Goal: Check status

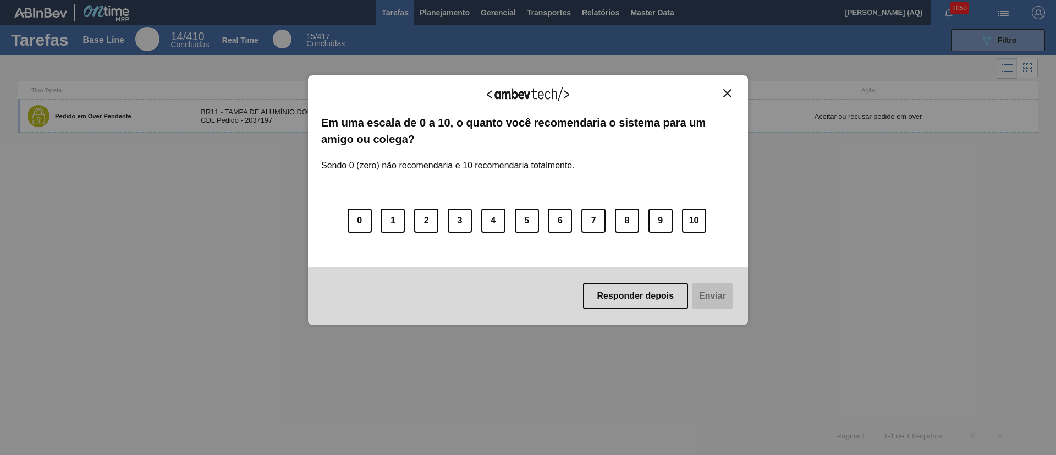
click at [727, 89] on img "Close" at bounding box center [727, 93] width 8 height 8
click at [727, 92] on img "Close" at bounding box center [727, 93] width 8 height 8
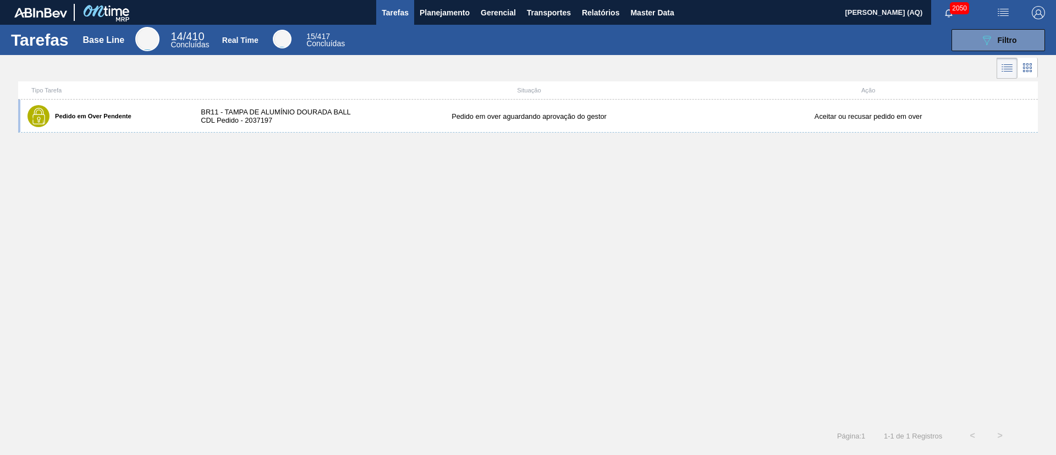
click at [494, 211] on div "Pedido em Over Pendente BR11 - TAMPA DE ALUMÍNIO DOURADA BALL CDL Pedido - 2037…" at bounding box center [527, 261] width 1019 height 322
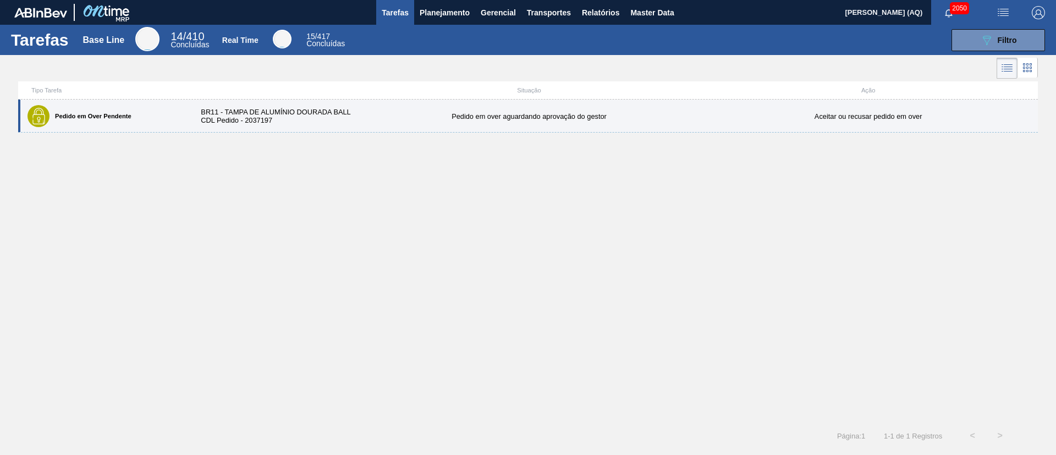
click at [362, 111] on div "Pedido em Over Pendente BR11 - TAMPA DE ALUMÍNIO DOURADA BALL CDL Pedido - 2037…" at bounding box center [527, 116] width 1019 height 33
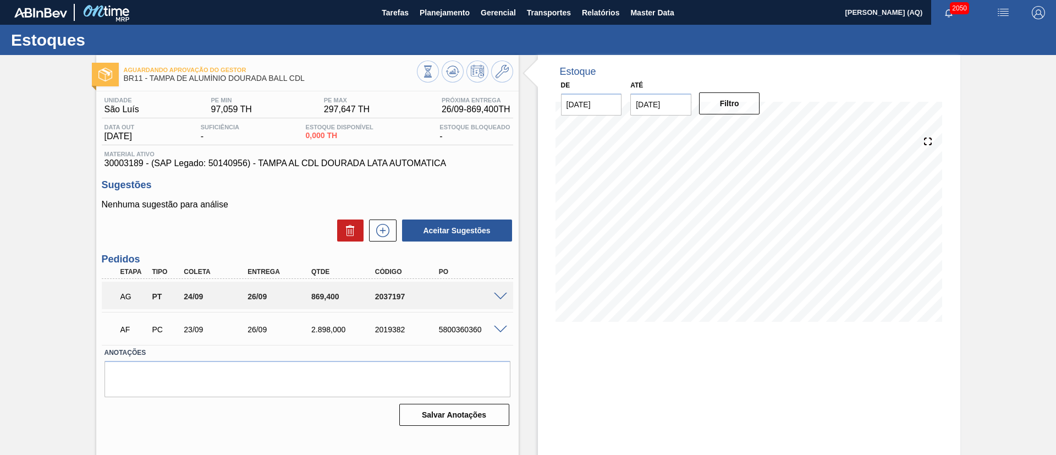
click at [502, 293] on span at bounding box center [500, 297] width 13 height 8
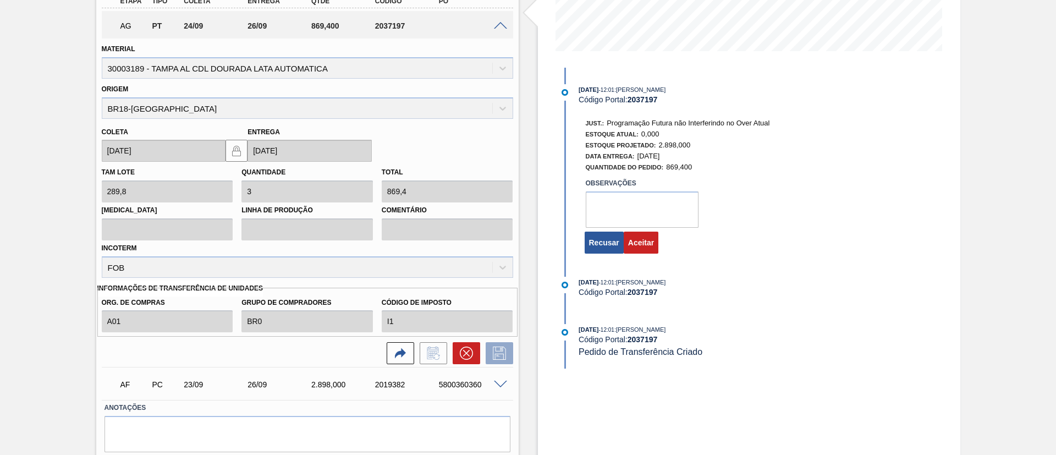
scroll to position [306, 0]
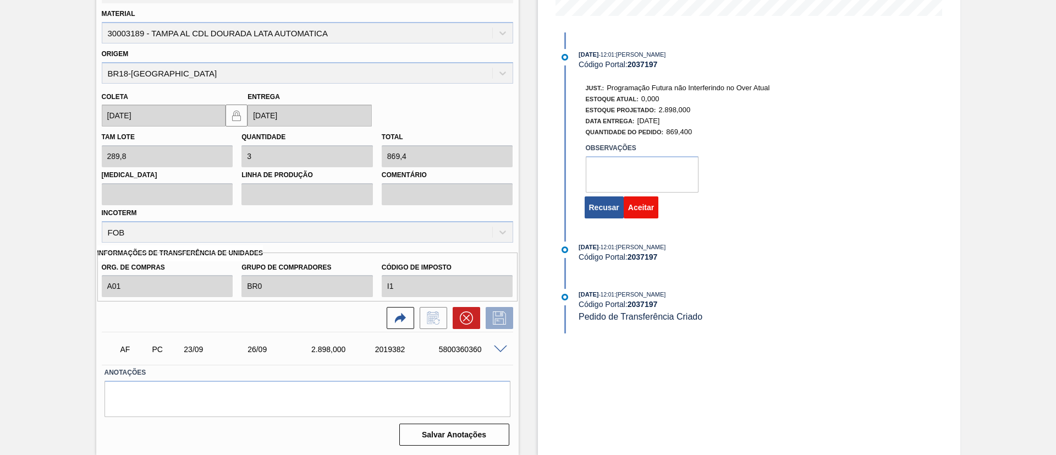
click at [634, 202] on button "Aceitar" at bounding box center [641, 207] width 35 height 22
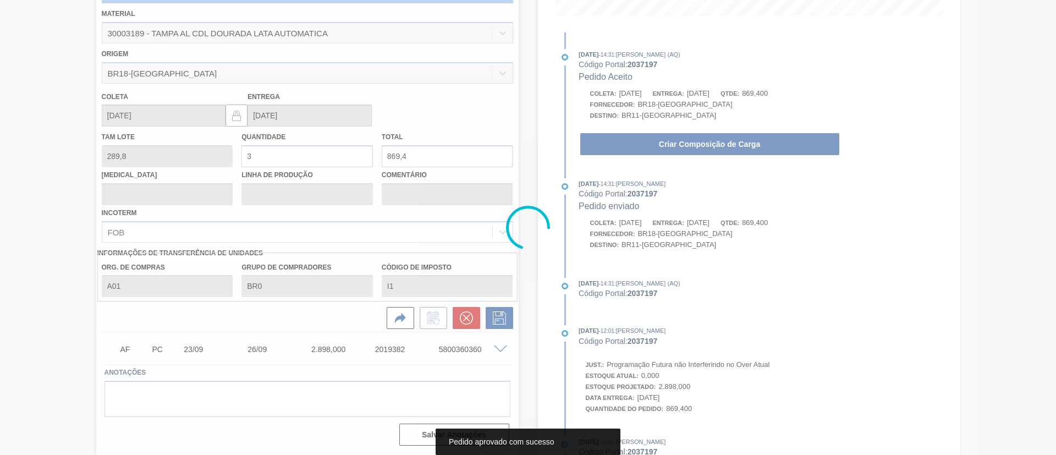
scroll to position [18, 0]
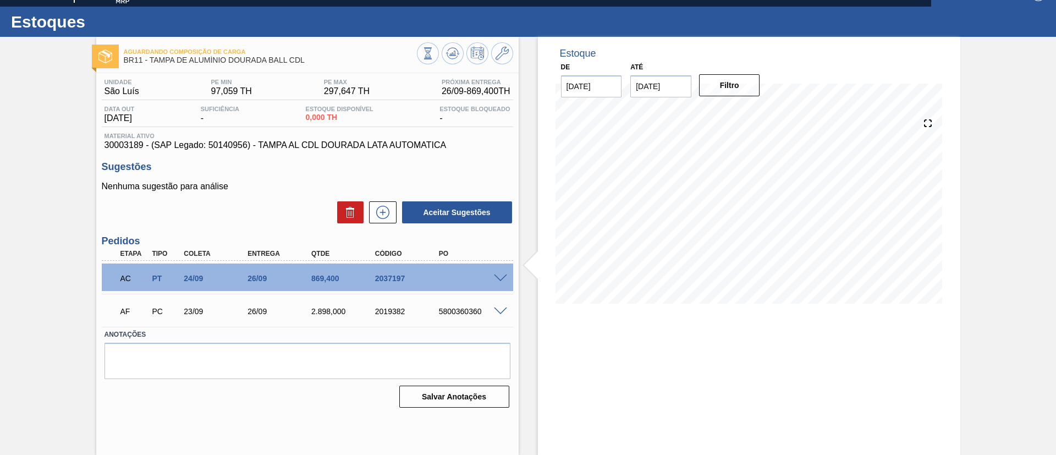
click at [495, 18] on div "Estoques" at bounding box center [528, 22] width 1056 height 30
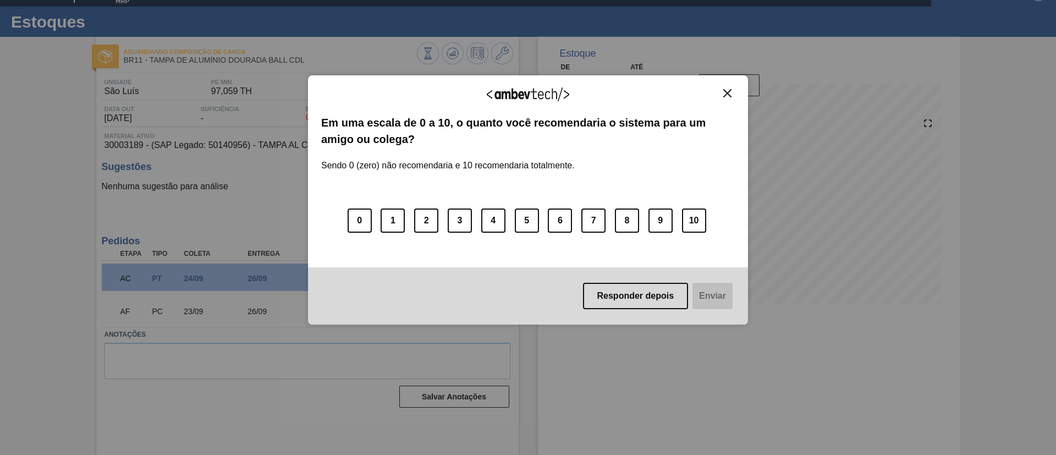
click at [732, 90] on button "Close" at bounding box center [727, 93] width 15 height 9
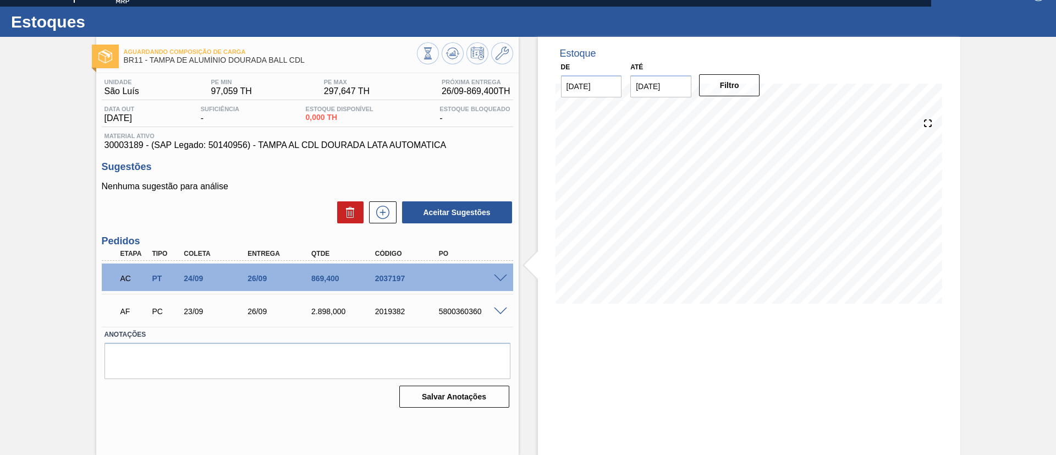
click at [83, 104] on div "Aguardando Composição de Carga BR11 - TAMPA DE ALUMÍNIO DOURADA BALL CDL Unidad…" at bounding box center [528, 246] width 1056 height 418
